Goal: Check status: Check status

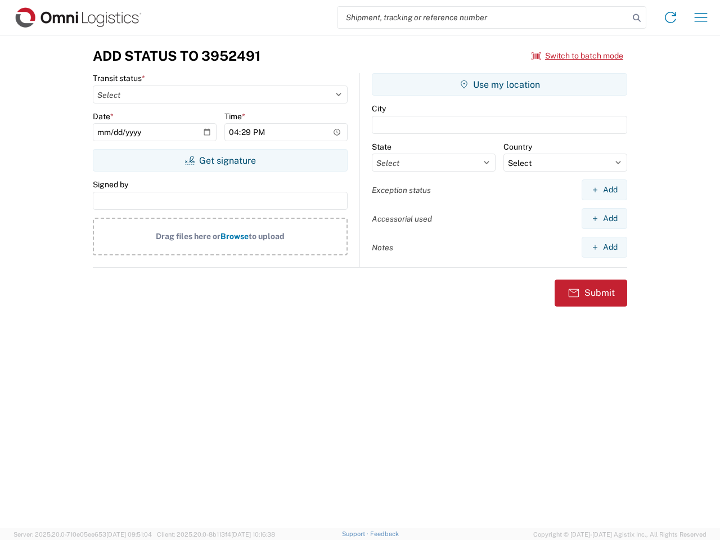
click at [483, 17] on input "search" at bounding box center [483, 17] width 291 height 21
click at [637, 18] on icon at bounding box center [637, 18] width 16 height 16
click at [671, 17] on icon at bounding box center [671, 17] width 18 height 18
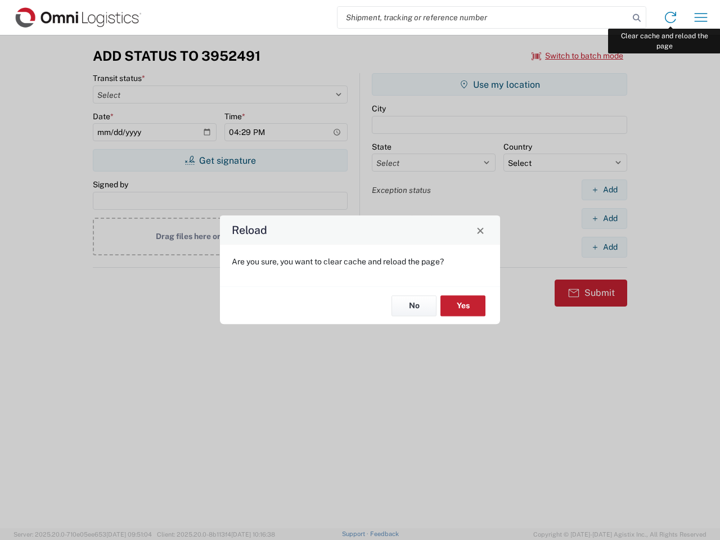
click at [701, 17] on div "Reload Are you sure, you want to clear cache and reload the page? No Yes" at bounding box center [360, 270] width 720 height 540
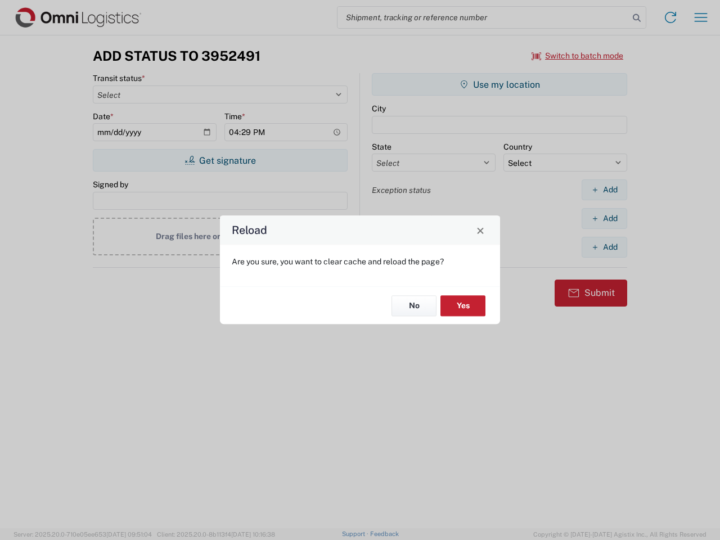
click at [578, 56] on div "Reload Are you sure, you want to clear cache and reload the page? No Yes" at bounding box center [360, 270] width 720 height 540
click at [220, 160] on div "Reload Are you sure, you want to clear cache and reload the page? No Yes" at bounding box center [360, 270] width 720 height 540
click at [500, 84] on div "Reload Are you sure, you want to clear cache and reload the page? No Yes" at bounding box center [360, 270] width 720 height 540
click at [604, 190] on div "Reload Are you sure, you want to clear cache and reload the page? No Yes" at bounding box center [360, 270] width 720 height 540
click at [604, 218] on div "Reload Are you sure, you want to clear cache and reload the page? No Yes" at bounding box center [360, 270] width 720 height 540
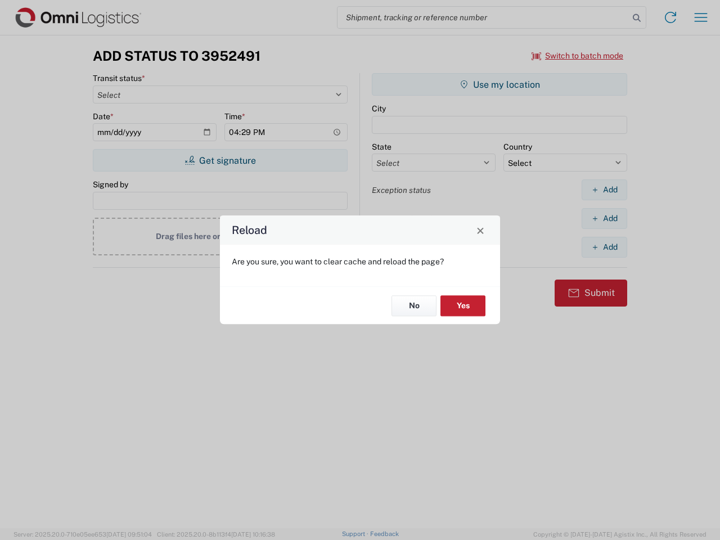
click at [604, 247] on div "Reload Are you sure, you want to clear cache and reload the page? No Yes" at bounding box center [360, 270] width 720 height 540
